Goal: Use online tool/utility: Utilize a website feature to perform a specific function

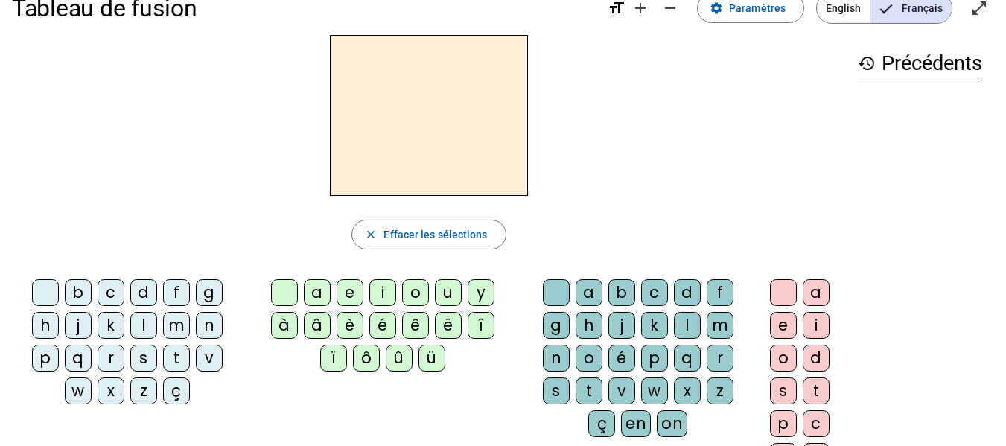
scroll to position [31, 0]
click at [175, 326] on div "m" at bounding box center [176, 324] width 27 height 27
click at [317, 292] on div "a" at bounding box center [317, 292] width 27 height 27
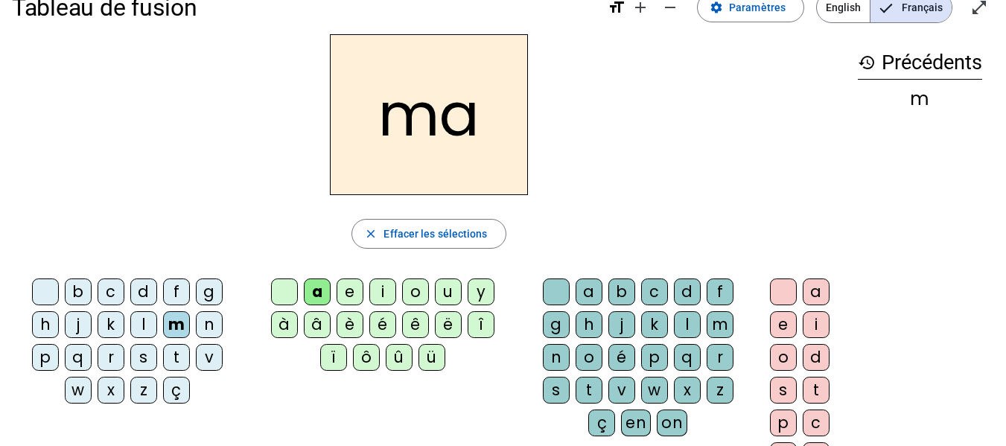
click at [690, 322] on div "l" at bounding box center [687, 324] width 27 height 27
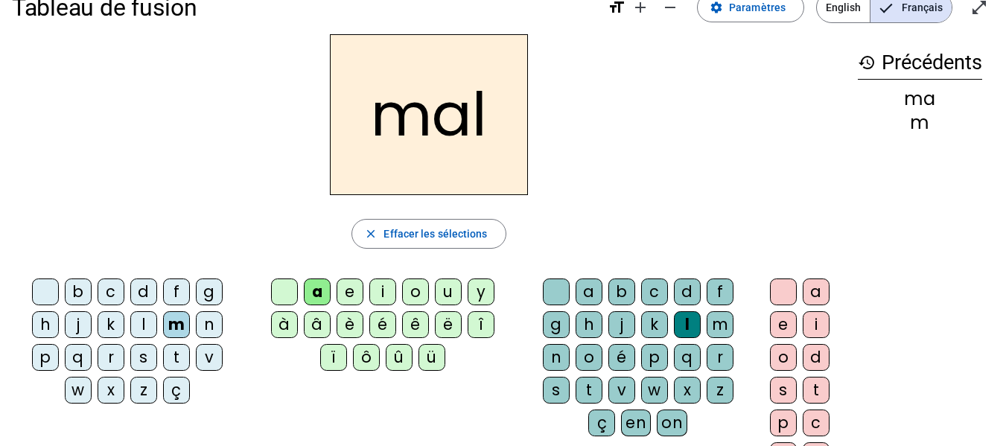
click at [448, 113] on h2 "mal" at bounding box center [429, 114] width 198 height 161
click at [378, 287] on div "i" at bounding box center [382, 292] width 27 height 27
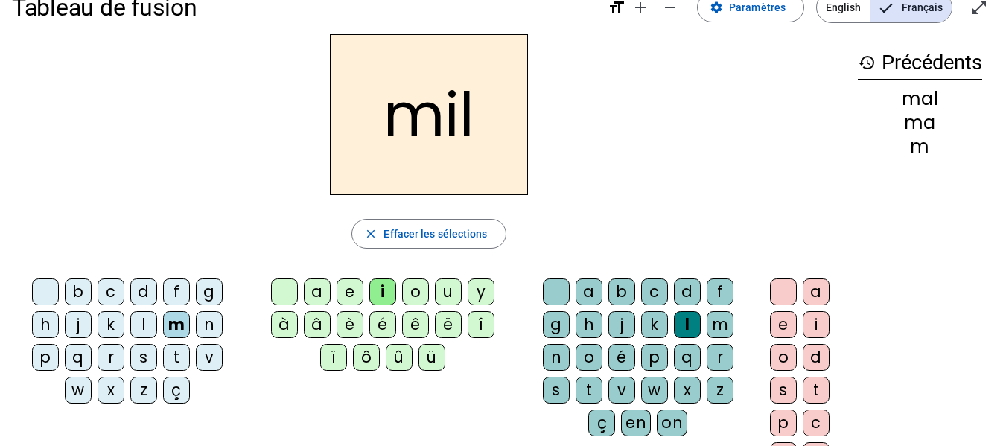
click at [144, 354] on div "s" at bounding box center [143, 357] width 27 height 27
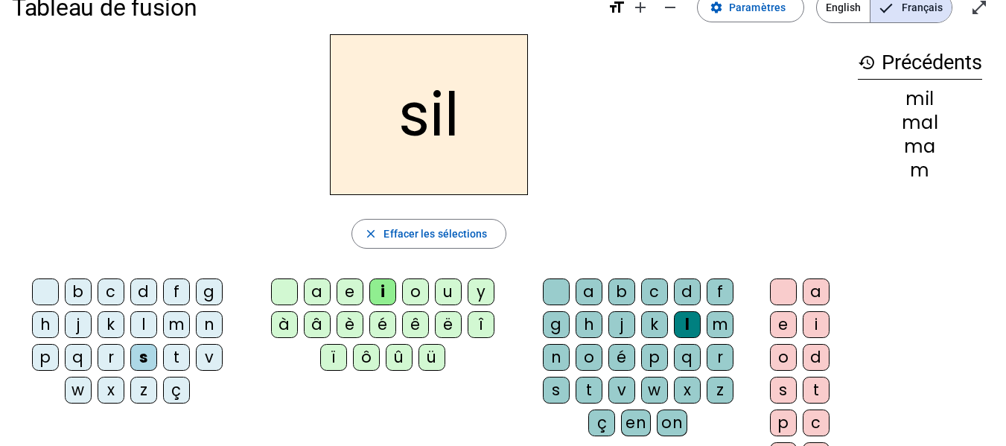
click at [691, 323] on div "l" at bounding box center [687, 324] width 27 height 27
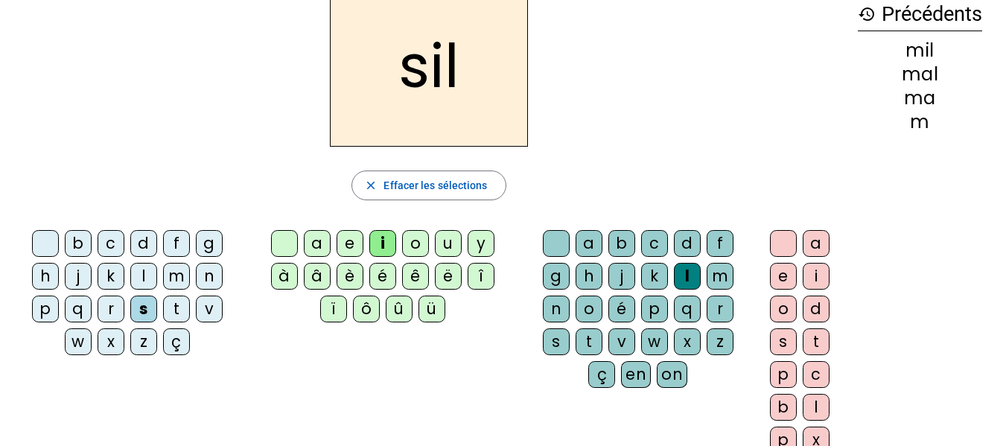
scroll to position [80, 0]
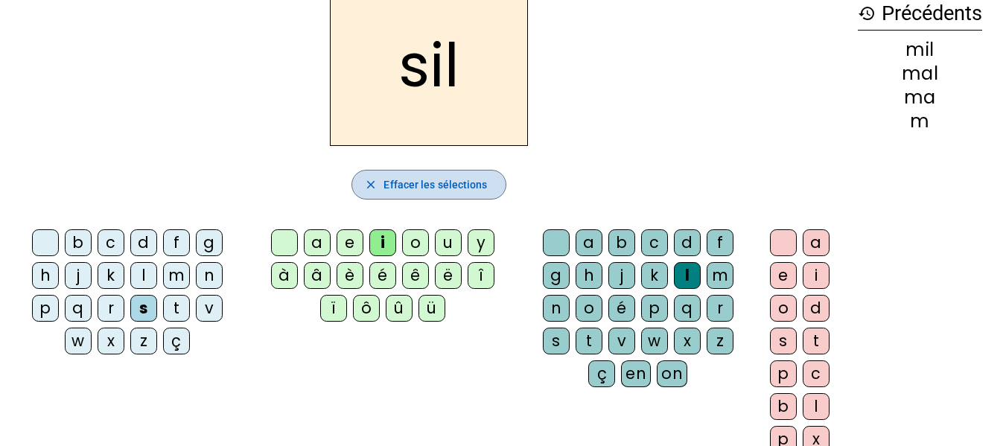
click at [441, 184] on span "Effacer les sélections" at bounding box center [436, 185] width 104 height 18
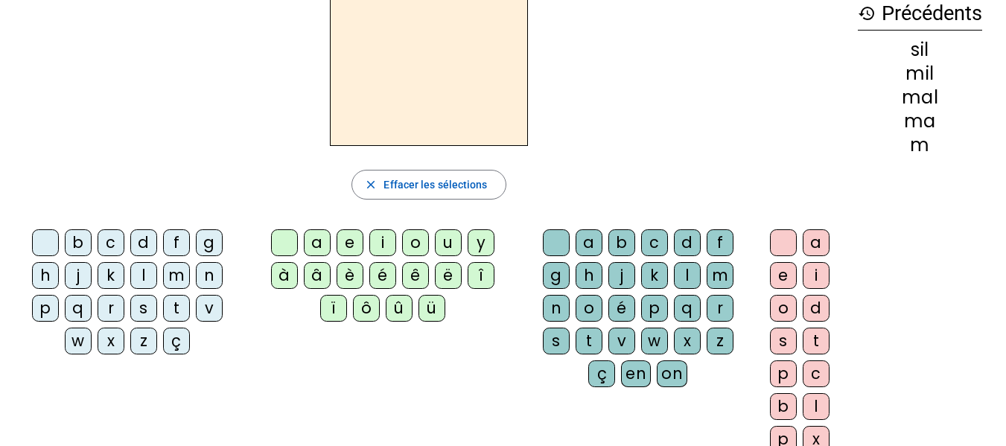
click at [145, 305] on div "s" at bounding box center [143, 308] width 27 height 27
click at [383, 247] on div "i" at bounding box center [382, 242] width 27 height 27
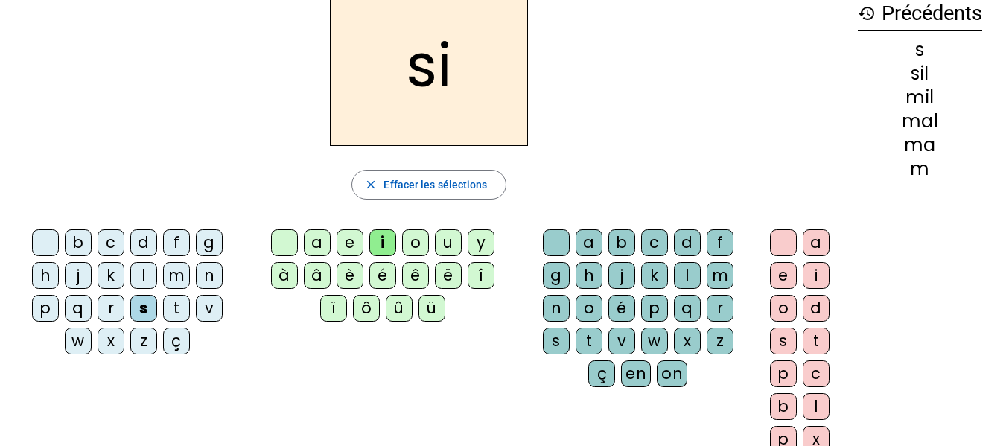
click at [313, 243] on div "a" at bounding box center [317, 242] width 27 height 27
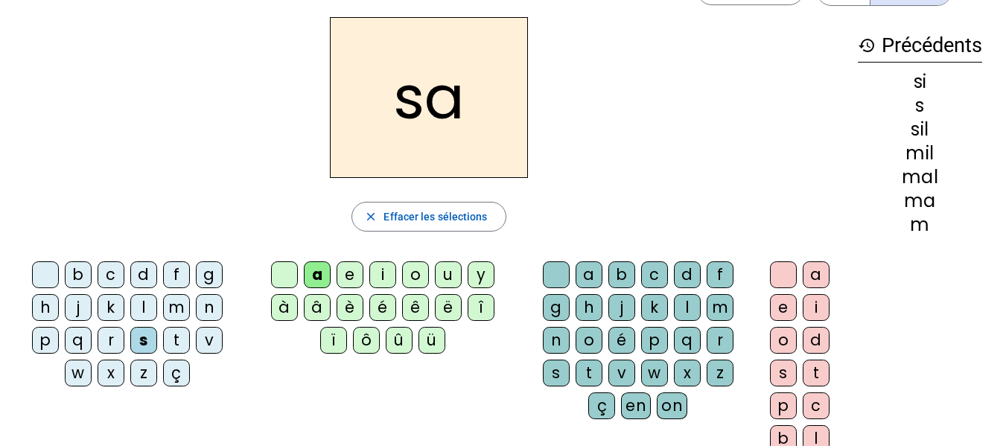
scroll to position [45, 0]
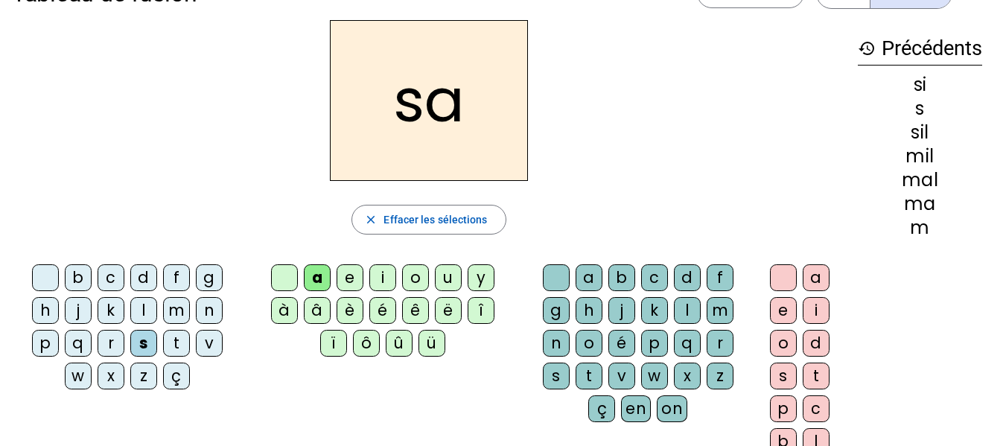
click at [450, 276] on div "u" at bounding box center [448, 277] width 27 height 27
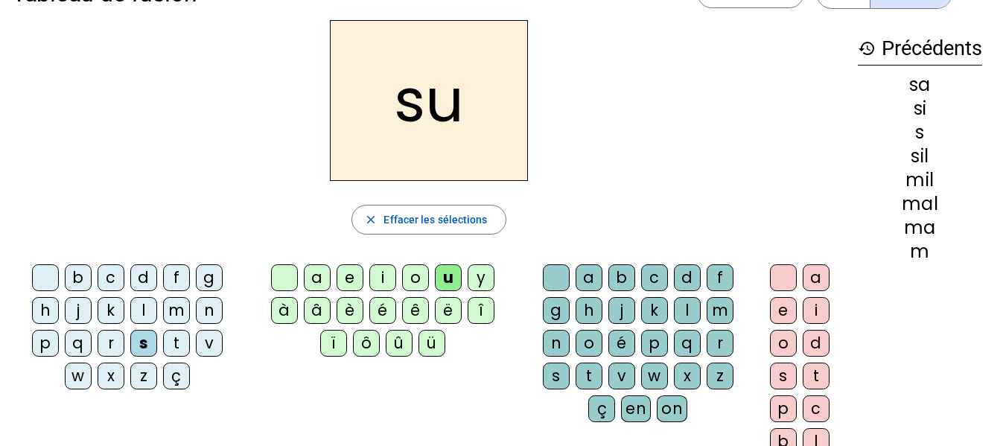
click at [153, 284] on div "d" at bounding box center [143, 277] width 27 height 27
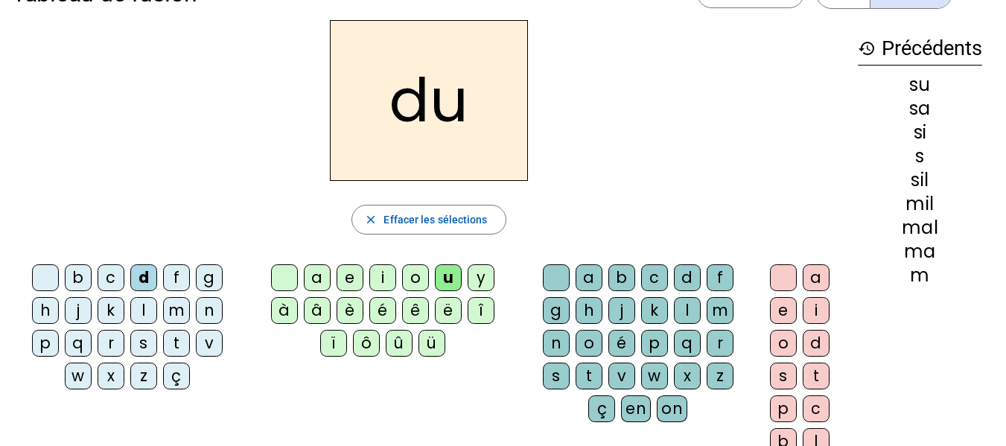
click at [715, 346] on div "r" at bounding box center [720, 343] width 27 height 27
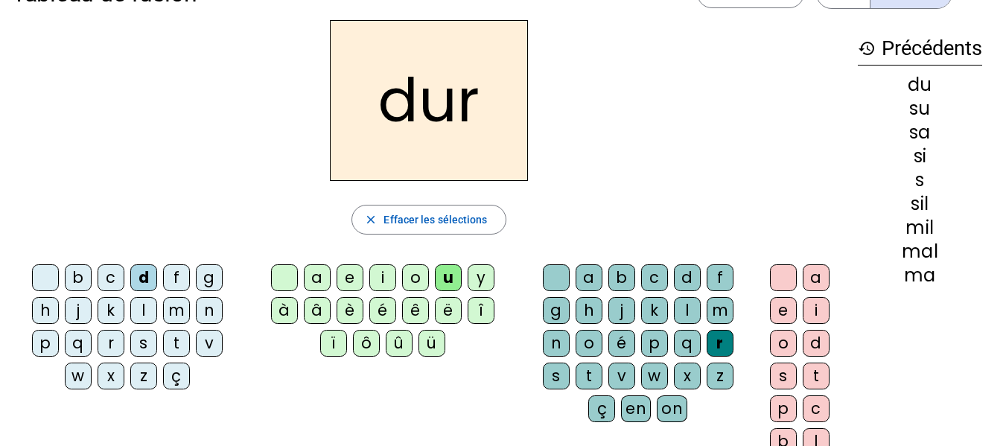
click at [136, 347] on div "s" at bounding box center [143, 343] width 27 height 27
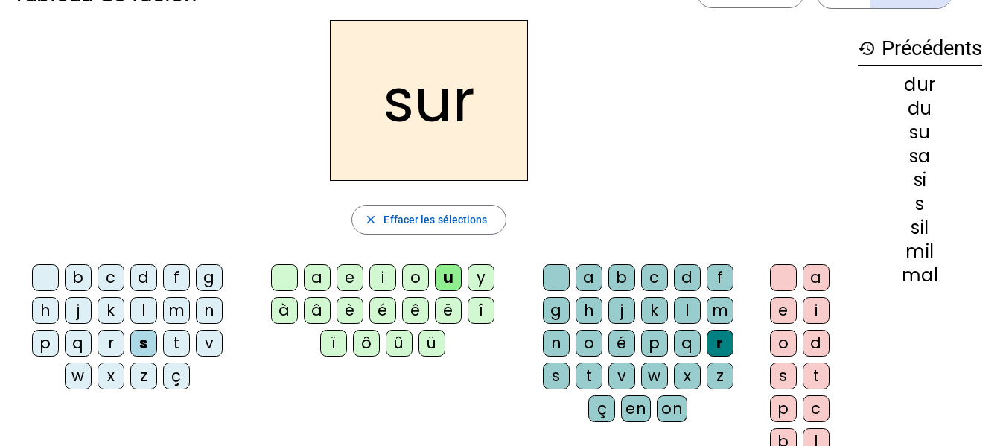
click at [186, 308] on div "m" at bounding box center [176, 310] width 27 height 27
